Goal: Information Seeking & Learning: Find specific fact

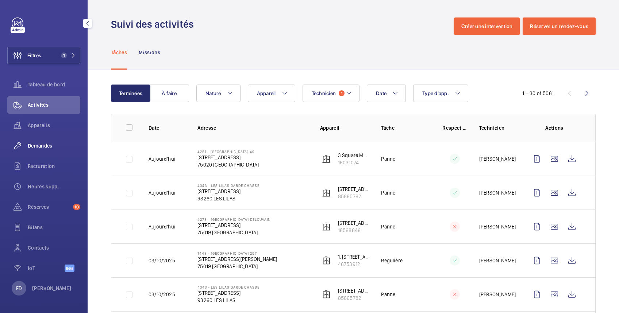
click at [46, 143] on span "Demandes" at bounding box center [54, 145] width 53 height 7
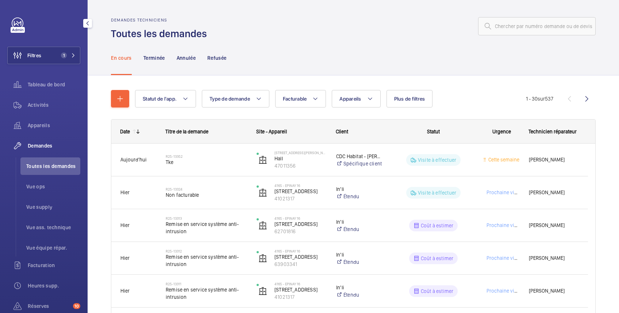
click at [29, 146] on span "Demandes" at bounding box center [54, 145] width 53 height 7
click at [359, 97] on span "Appareils" at bounding box center [350, 99] width 22 height 6
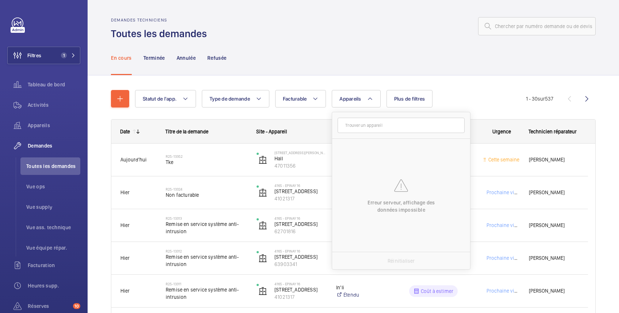
click at [361, 125] on input "text" at bounding box center [400, 125] width 127 height 15
type input "stalin"
click at [46, 62] on button "Filtres 1" at bounding box center [43, 56] width 73 height 18
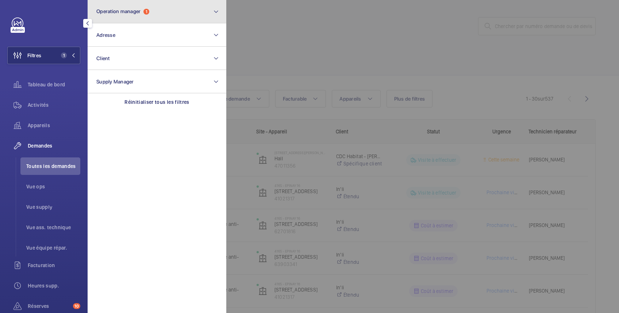
click at [124, 15] on button "Operation manager 1" at bounding box center [157, 11] width 139 height 23
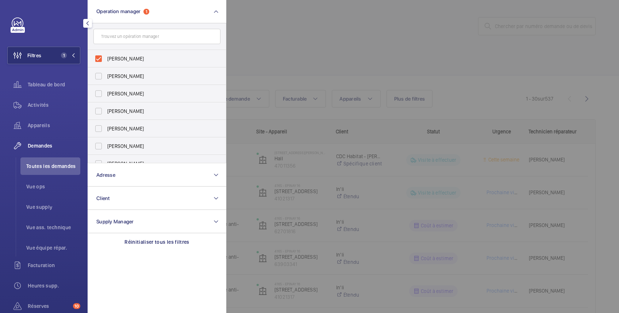
click at [301, 18] on div at bounding box center [535, 156] width 619 height 313
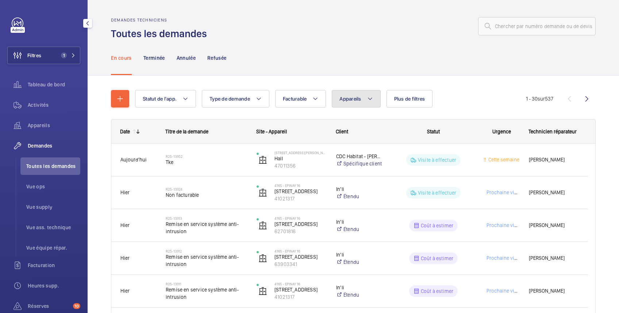
click at [353, 99] on span "Appareils" at bounding box center [350, 99] width 22 height 6
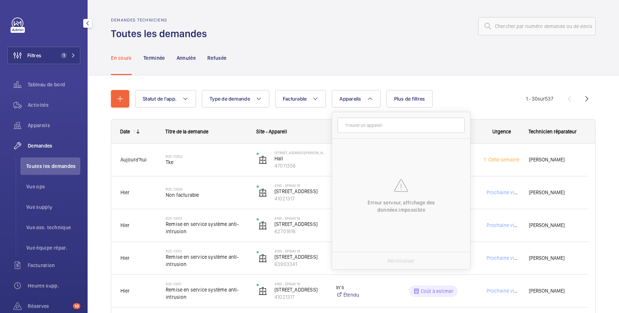
click at [372, 125] on input "text" at bounding box center [400, 125] width 127 height 15
drag, startPoint x: 55, startPoint y: 38, endPoint x: 49, endPoint y: 44, distance: 8.0
click at [54, 38] on div "Filtres 1 Tableau de bord Activités Appareils Demandes Toutes les demandes Vue …" at bounding box center [43, 199] width 73 height 362
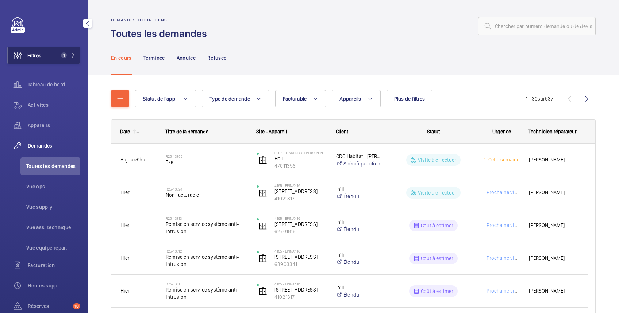
click at [44, 53] on button "Filtres 1" at bounding box center [43, 56] width 73 height 18
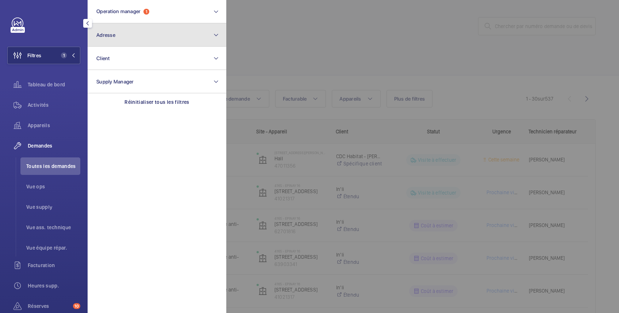
click at [119, 38] on button "Adresse" at bounding box center [157, 34] width 139 height 23
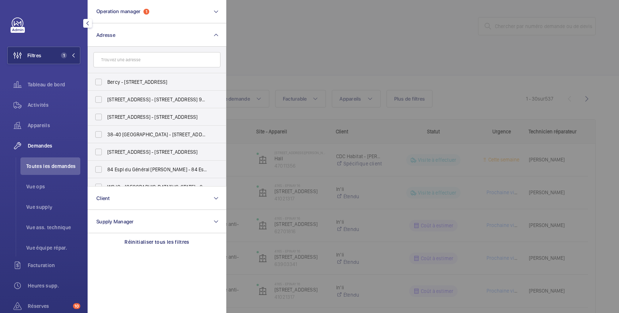
click at [136, 58] on input "text" at bounding box center [156, 59] width 127 height 15
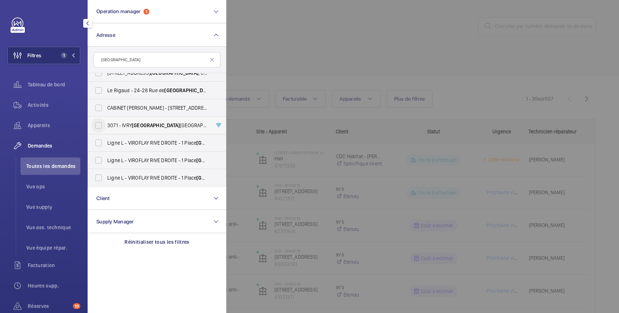
type input "[GEOGRAPHIC_DATA]"
click at [102, 125] on input "3071 - IVRY STALINGRAD [STREET_ADDRESS][PERSON_NAME]" at bounding box center [98, 125] width 15 height 15
checkbox input "true"
click at [290, 20] on div at bounding box center [535, 156] width 619 height 313
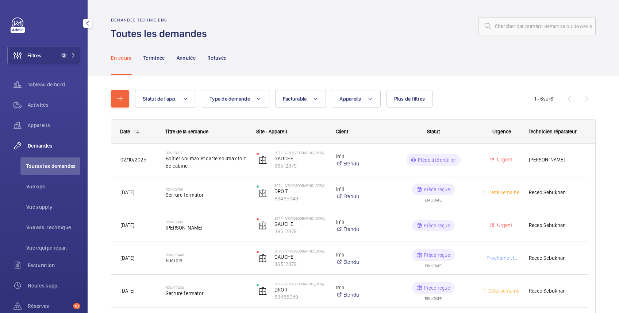
click at [47, 147] on span "Demandes" at bounding box center [54, 145] width 53 height 7
click at [50, 55] on button "Filtres 2" at bounding box center [43, 56] width 73 height 18
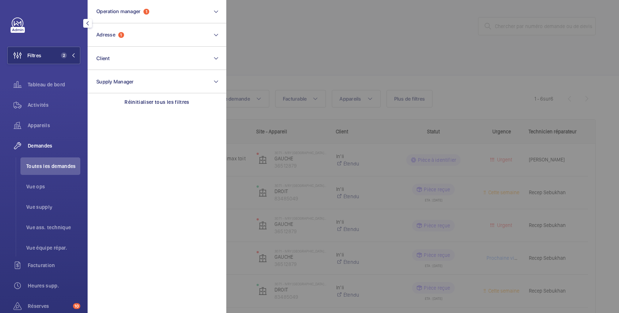
click at [299, 37] on div at bounding box center [535, 156] width 619 height 313
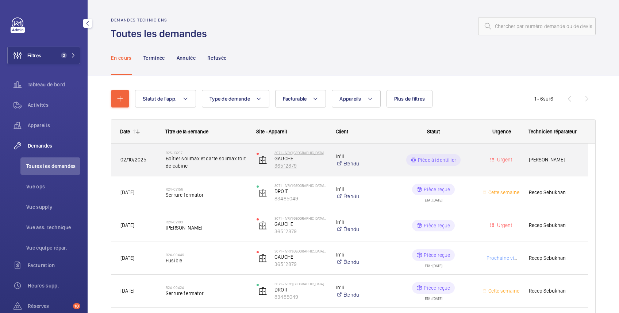
drag, startPoint x: 302, startPoint y: 167, endPoint x: 271, endPoint y: 168, distance: 30.6
click at [271, 168] on wm-front-device-cell "3071 - IVRY [GEOGRAPHIC_DATA][STREET_ADDRESS]" at bounding box center [291, 160] width 70 height 18
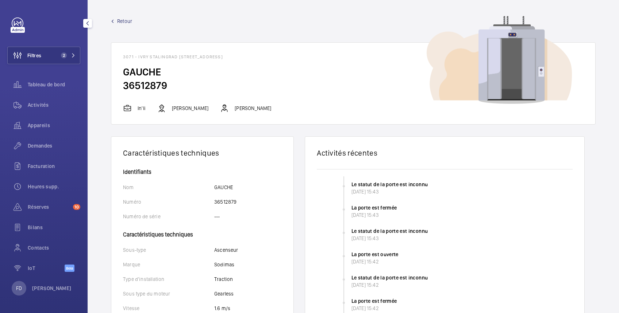
drag, startPoint x: 172, startPoint y: 86, endPoint x: 123, endPoint y: 86, distance: 49.6
click at [123, 86] on wm-front-card-body "GAUCHE 36512879" at bounding box center [353, 84] width 484 height 39
copy h2 "36512879"
click at [41, 55] on span "Filtres" at bounding box center [34, 55] width 14 height 7
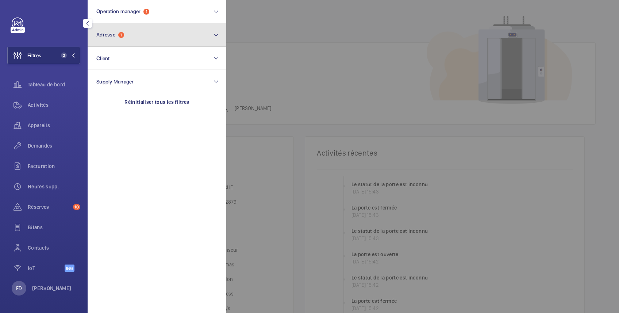
click at [111, 35] on span "Adresse" at bounding box center [105, 35] width 19 height 6
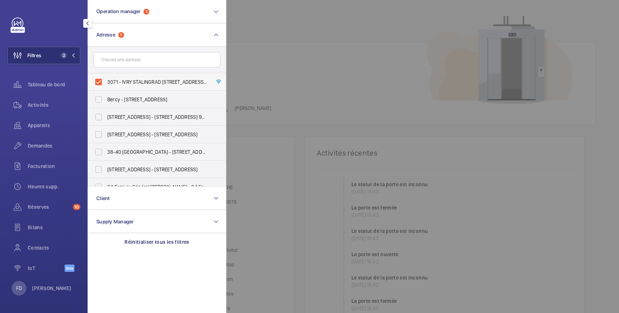
click at [118, 80] on span "3071 - IVRY STALINGRAD [STREET_ADDRESS][PERSON_NAME]" at bounding box center [157, 81] width 100 height 7
click at [106, 80] on input "3071 - IVRY STALINGRAD [STREET_ADDRESS][PERSON_NAME]" at bounding box center [98, 82] width 15 height 15
checkbox input "false"
click at [284, 26] on div at bounding box center [535, 156] width 619 height 313
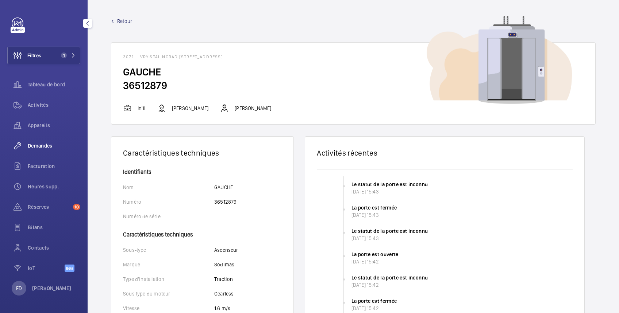
click at [40, 145] on span "Demandes" at bounding box center [54, 145] width 53 height 7
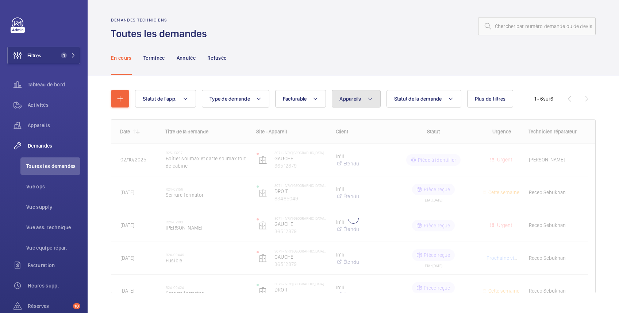
click at [347, 98] on span "Appareils" at bounding box center [350, 99] width 22 height 6
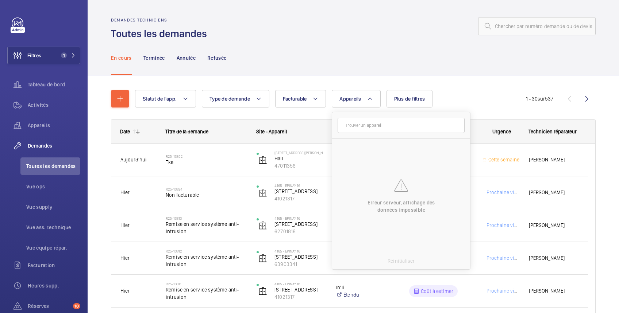
click at [355, 124] on input "text" at bounding box center [400, 125] width 127 height 15
type input "3"
click at [371, 51] on div "En cours Terminée Annulée Refusée" at bounding box center [353, 57] width 484 height 35
